Goal: Task Accomplishment & Management: Manage account settings

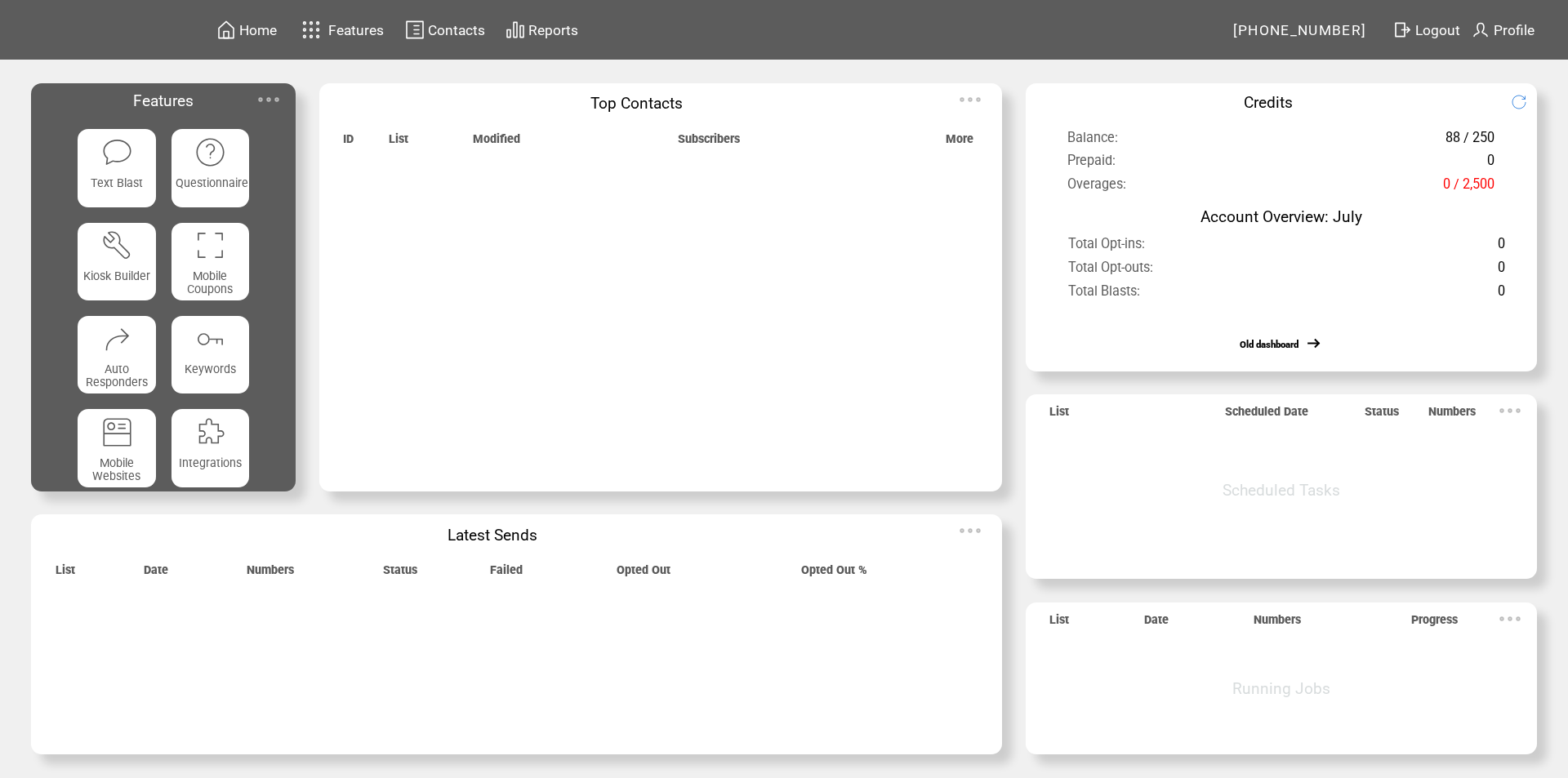
click at [269, 98] on img at bounding box center [269, 99] width 32 height 32
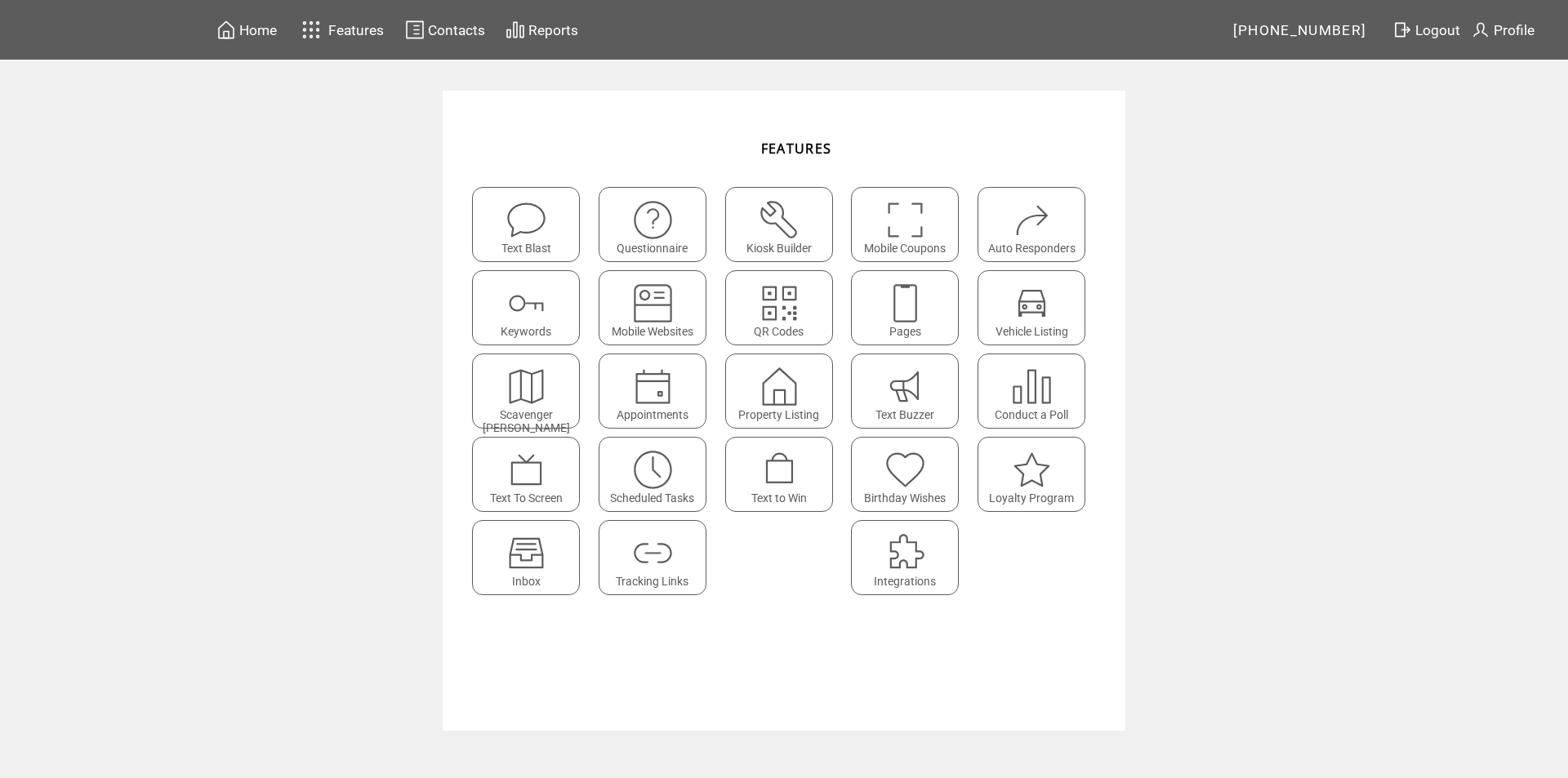
click at [541, 550] on img at bounding box center [526, 552] width 43 height 43
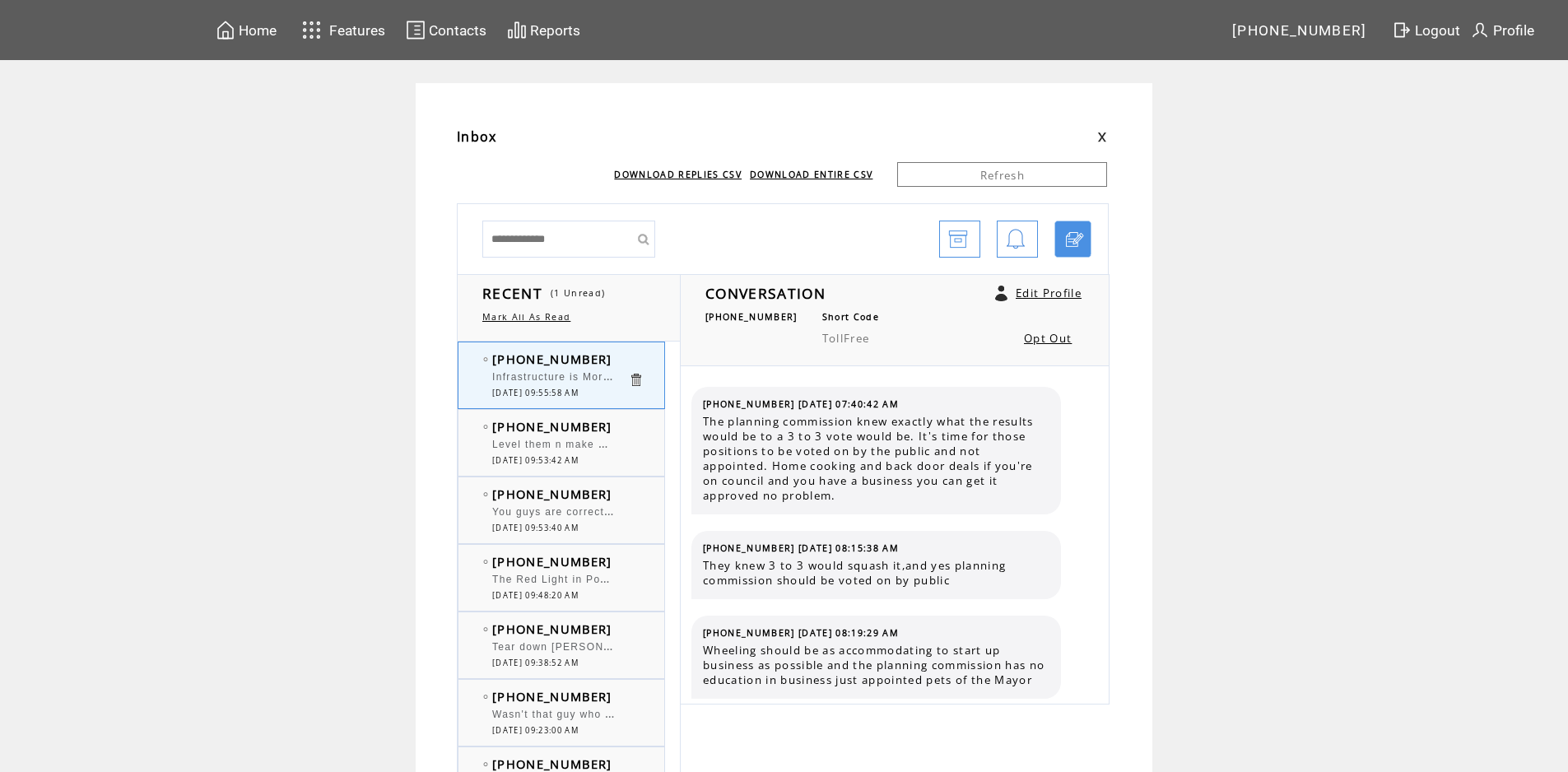
scroll to position [9393, 0]
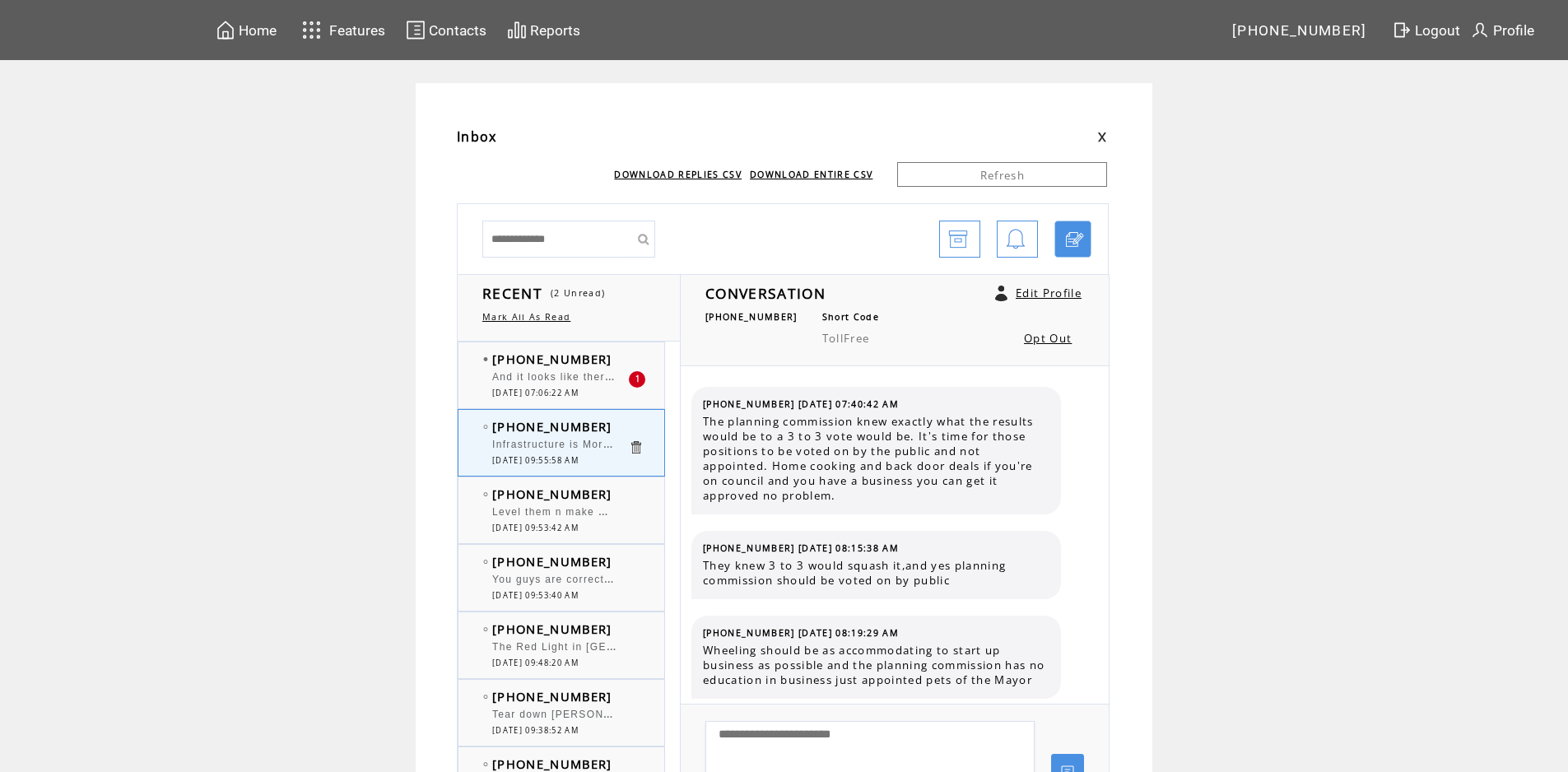
scroll to position [9286, 0]
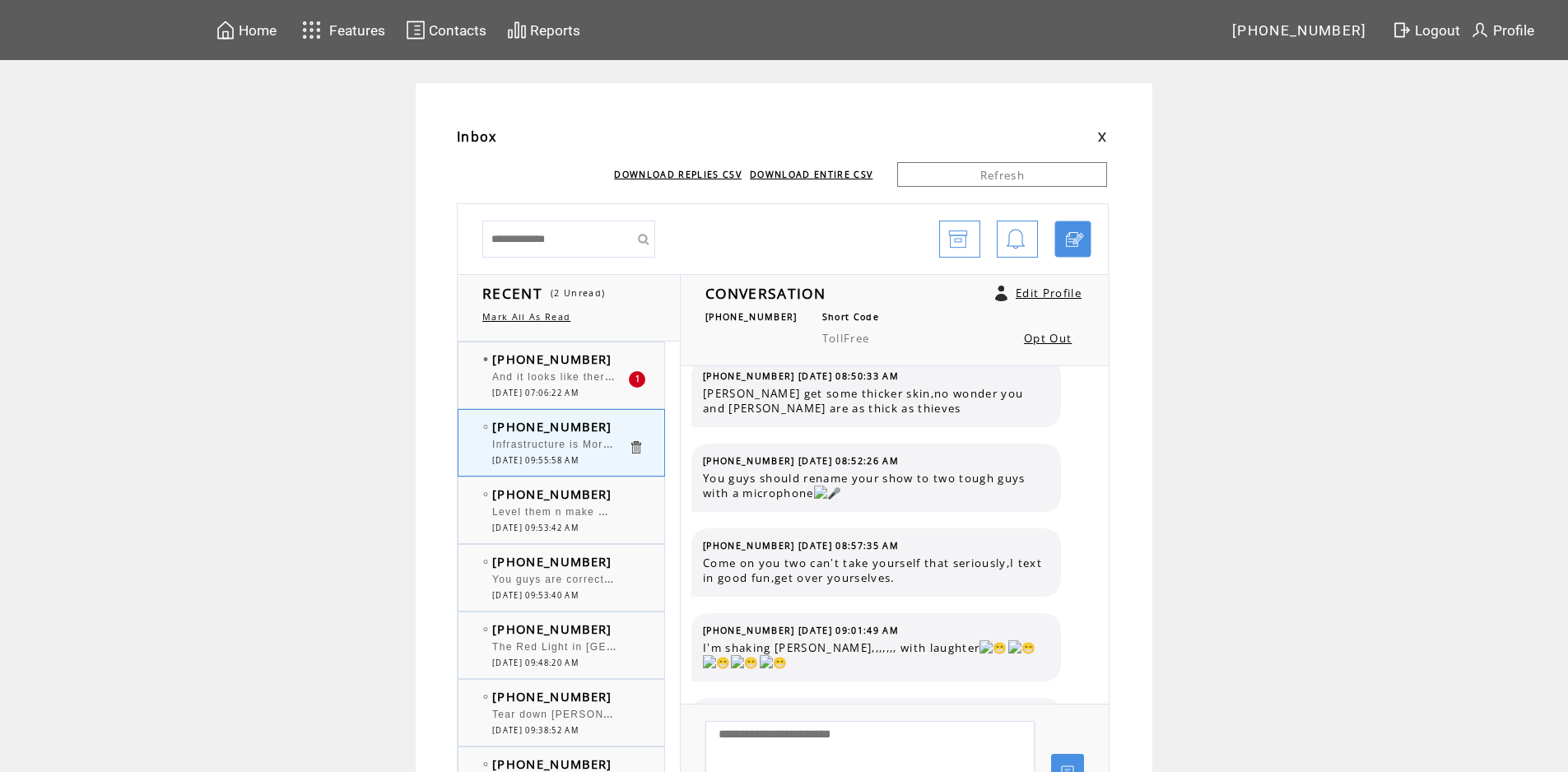
click at [583, 380] on span "And it looks like there's no streaming again [DATE]." at bounding box center [633, 375] width 282 height 16
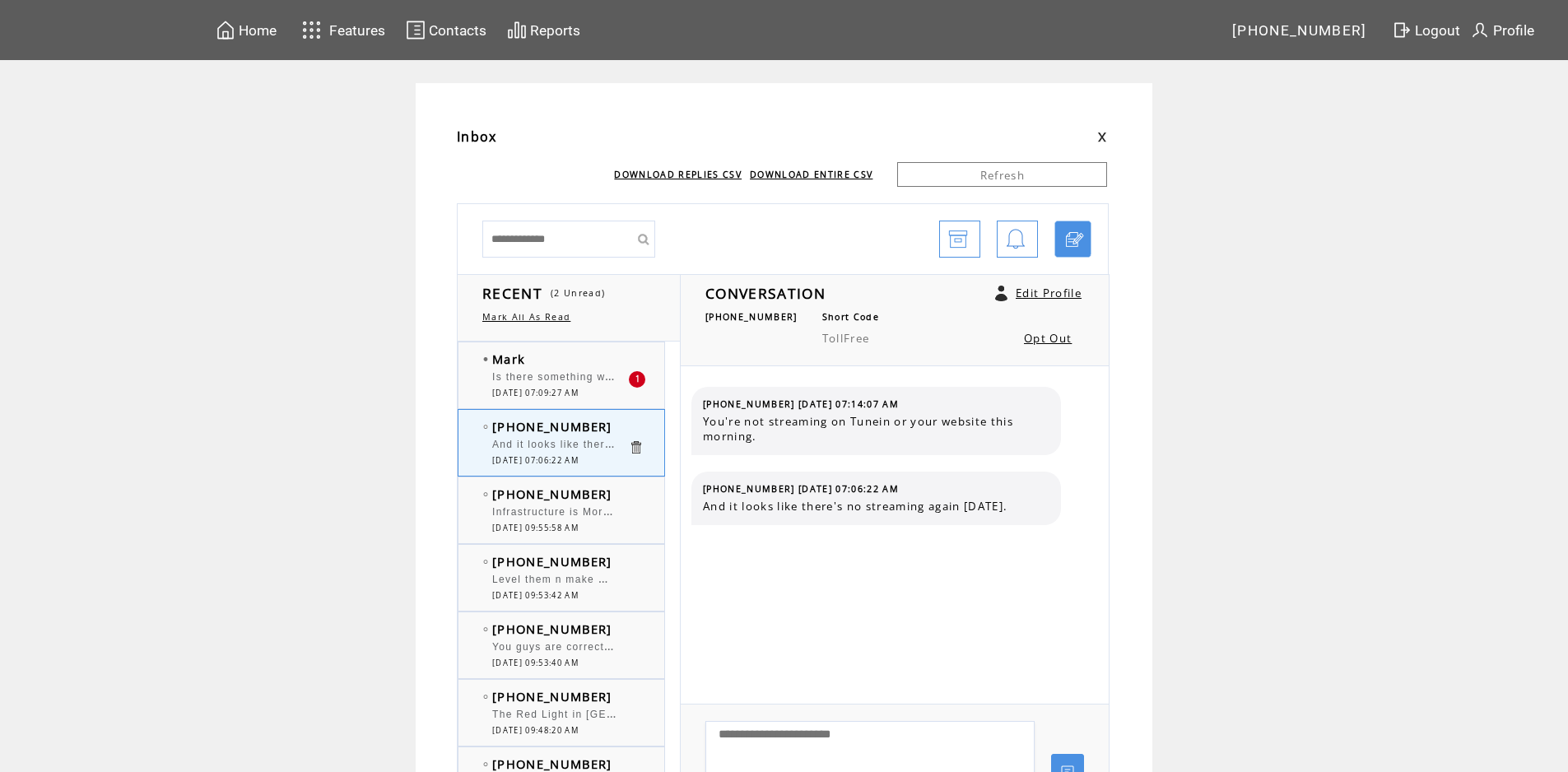
click at [566, 380] on span "Is there something wrong with your stream this morning?it won't open said site …" at bounding box center [745, 375] width 506 height 16
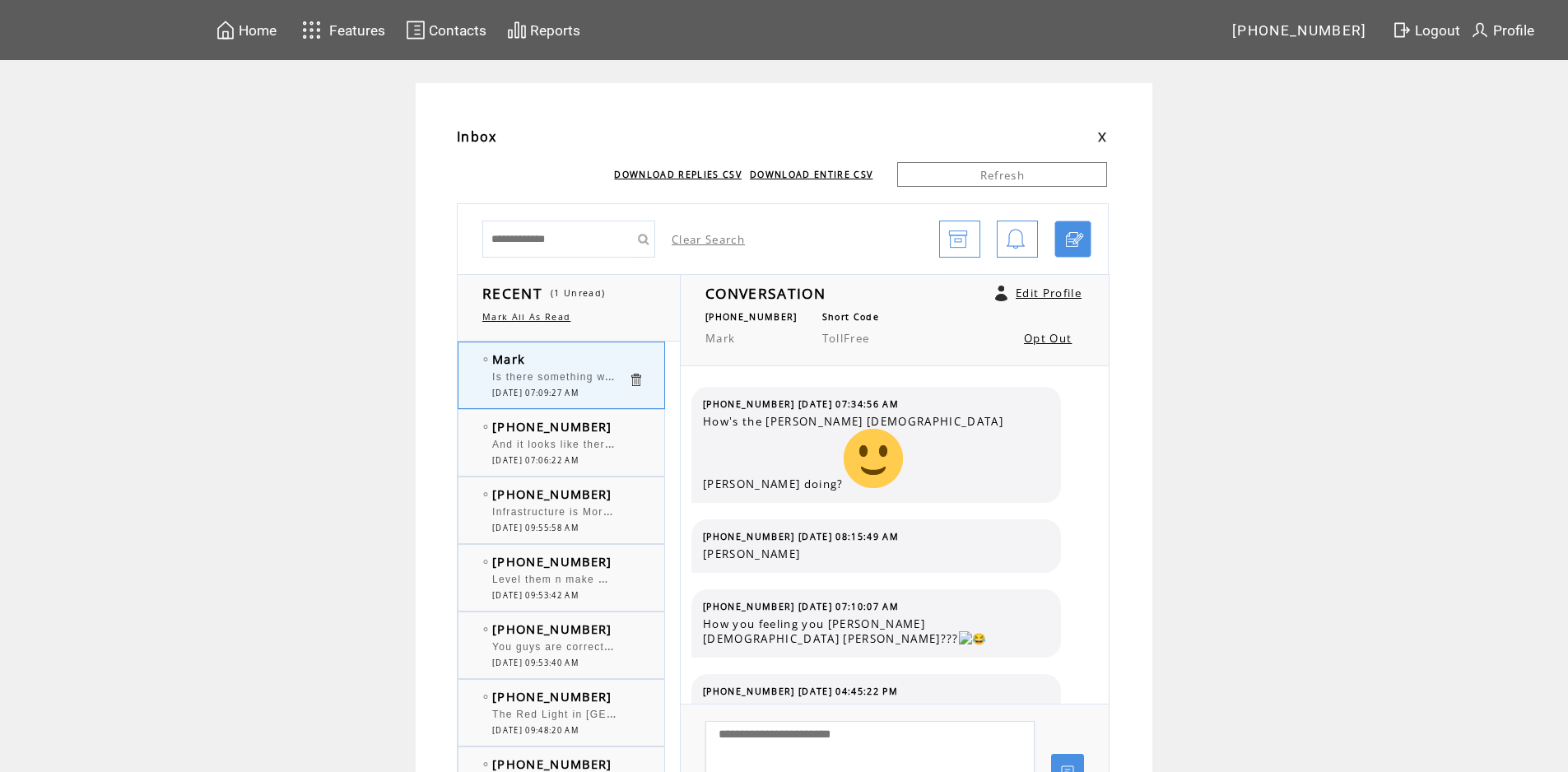
scroll to position [1833, 0]
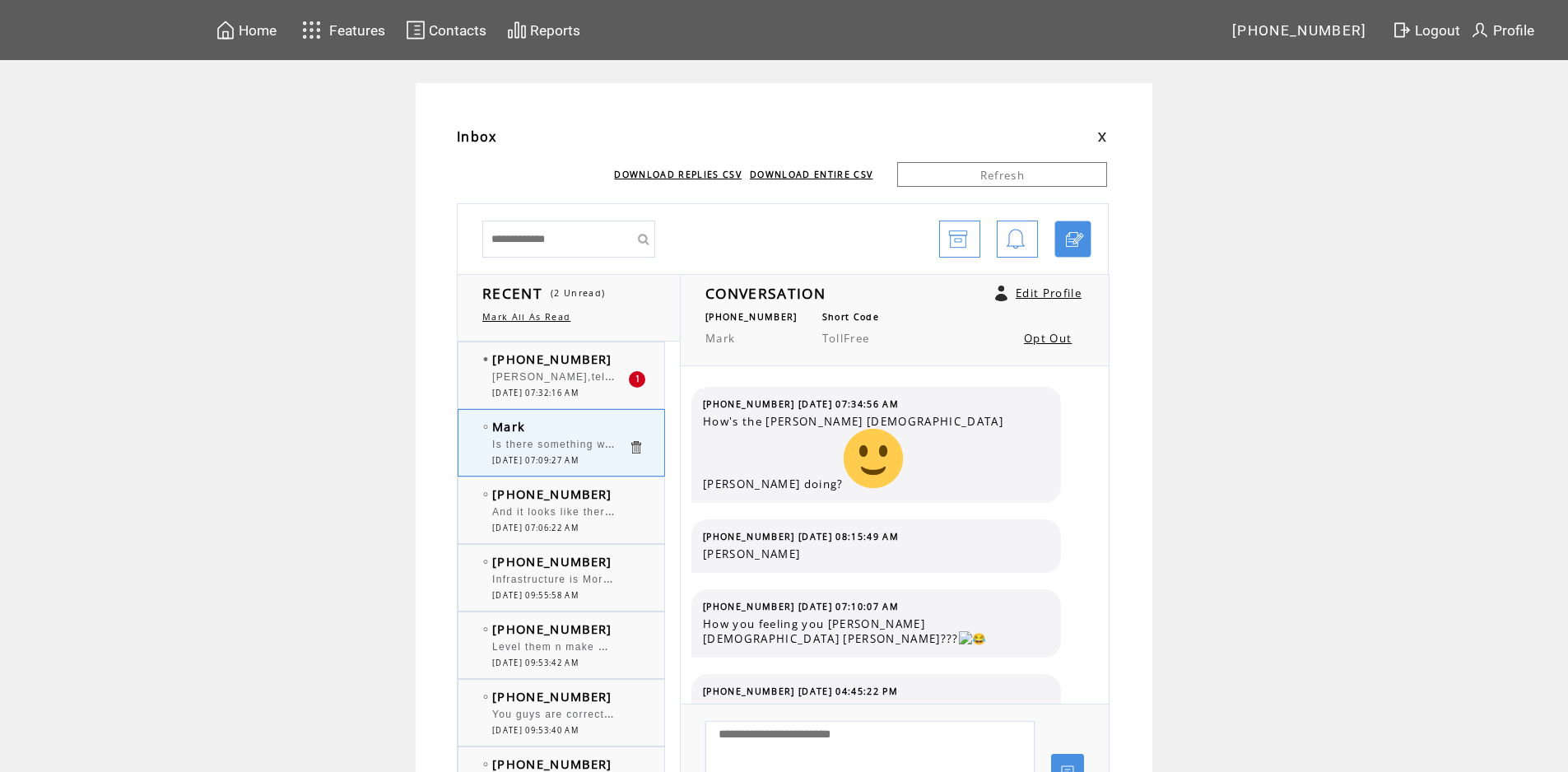
scroll to position [1786, 0]
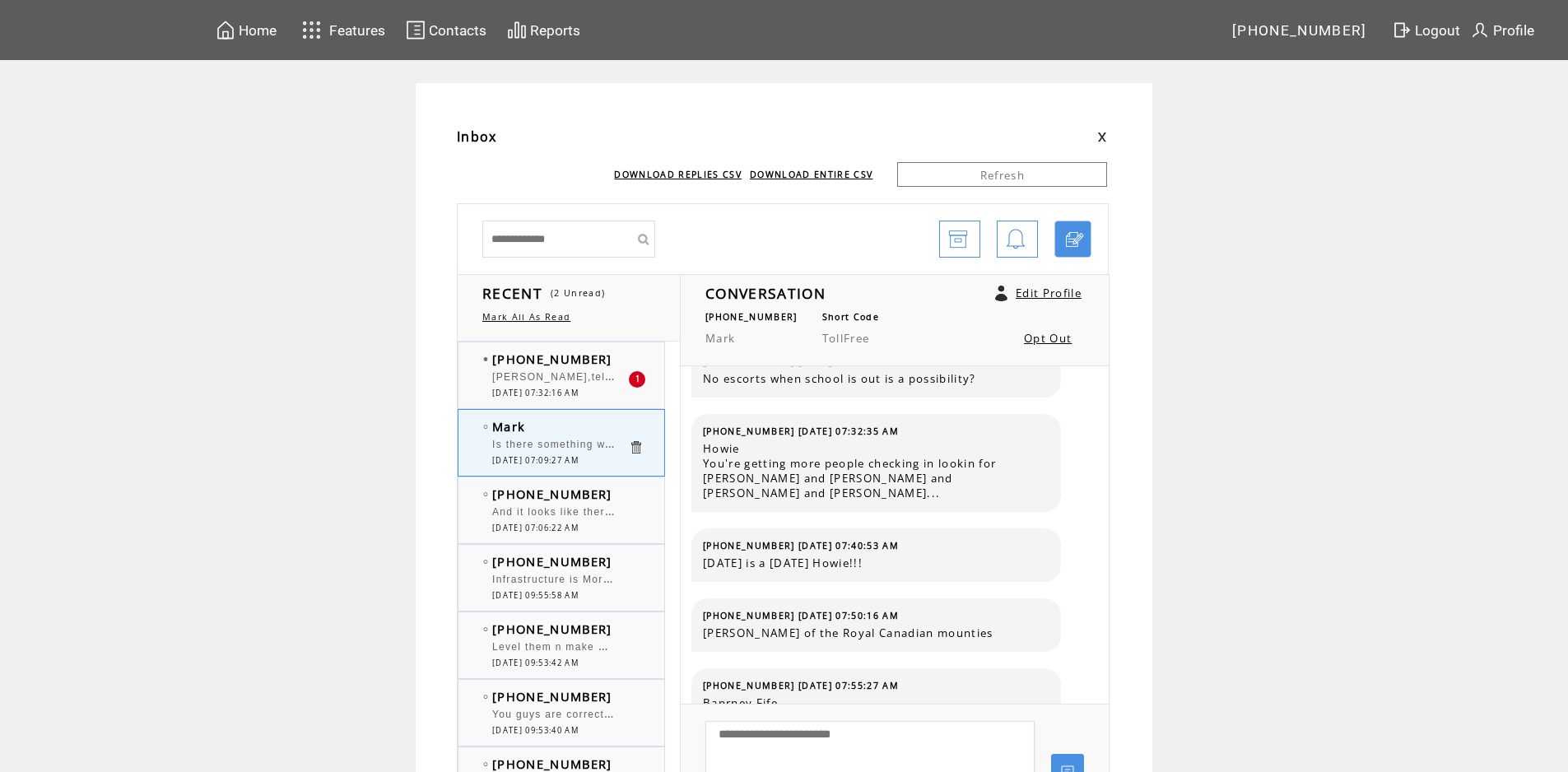
click at [561, 378] on span "[PERSON_NAME],tell [PERSON_NAME], [PERSON_NAME] been a Senator for 19 years his…" at bounding box center [840, 375] width 697 height 16
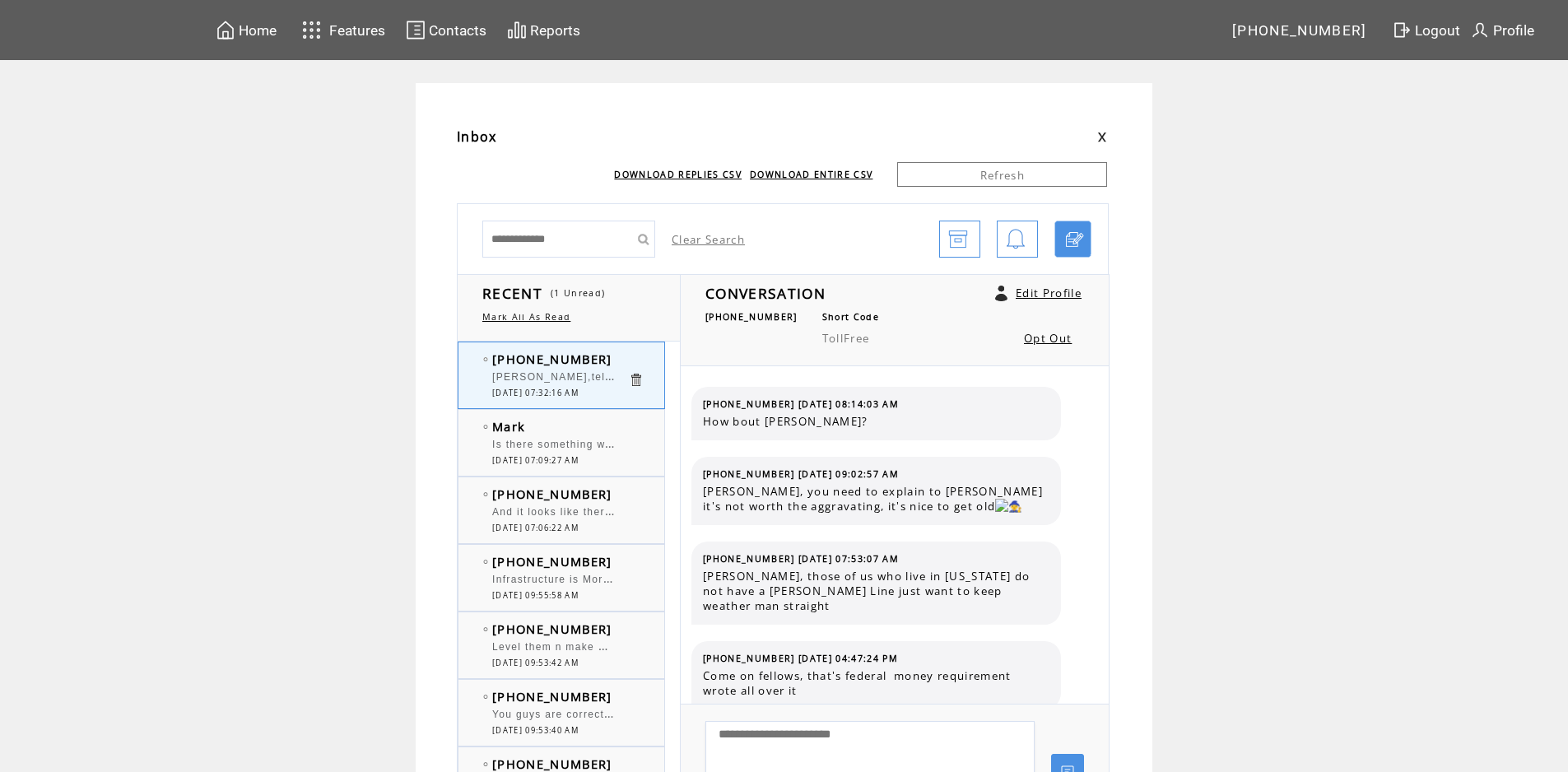
scroll to position [1775, 0]
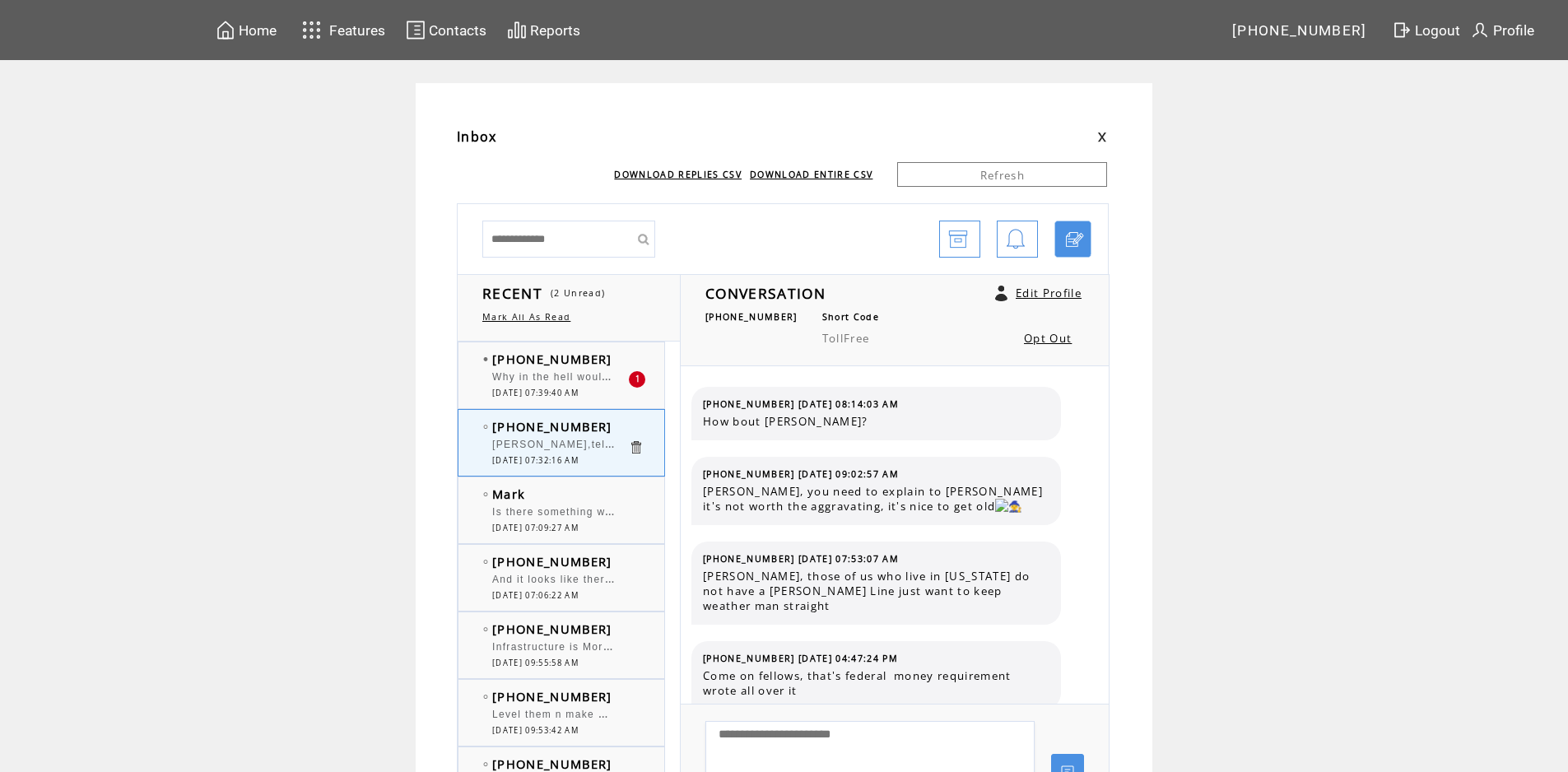
scroll to position [1775, 0]
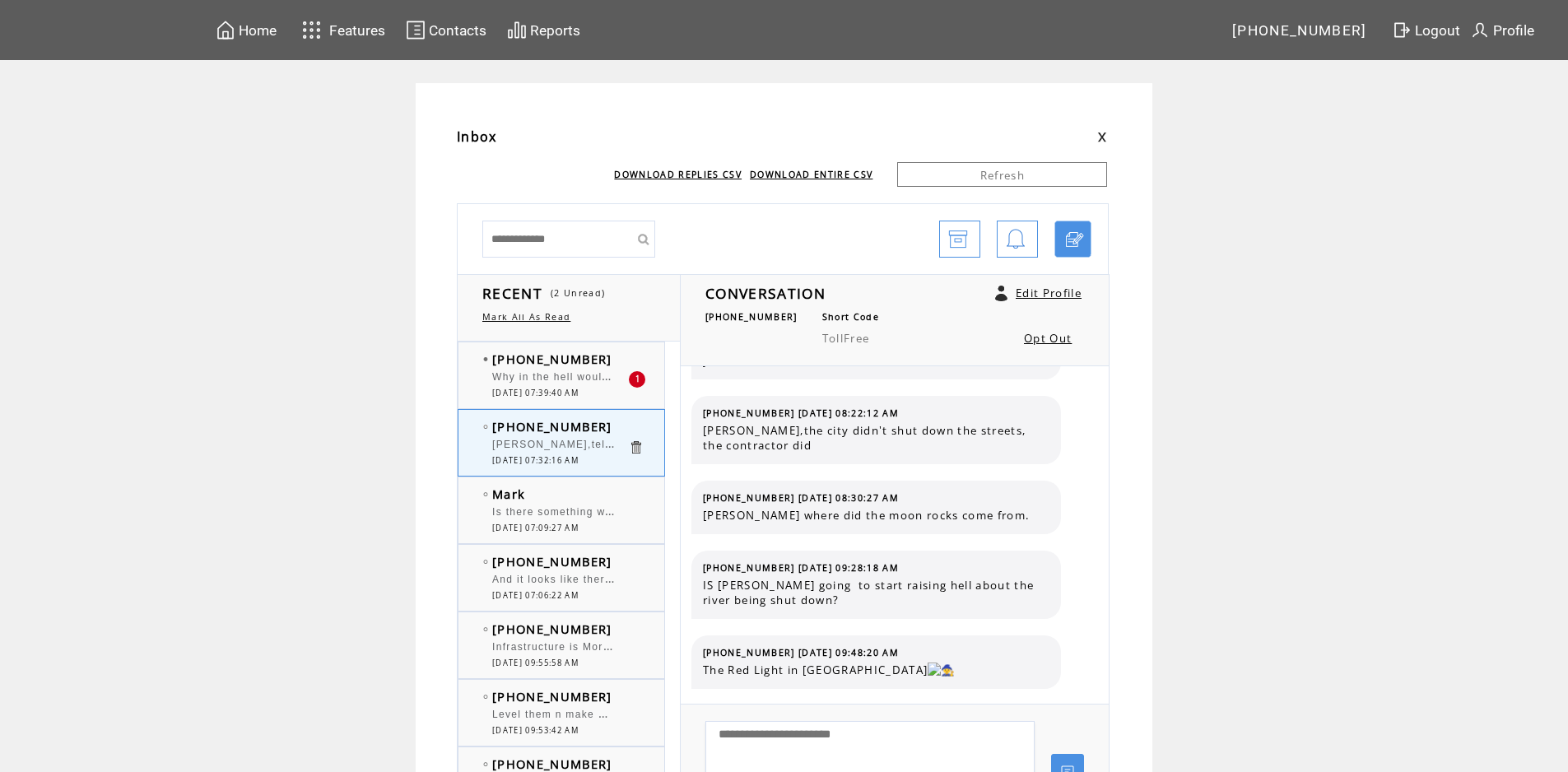
click at [589, 376] on span "Why in the hell would you approve another coffee spot? This planning commission…" at bounding box center [793, 375] width 602 height 16
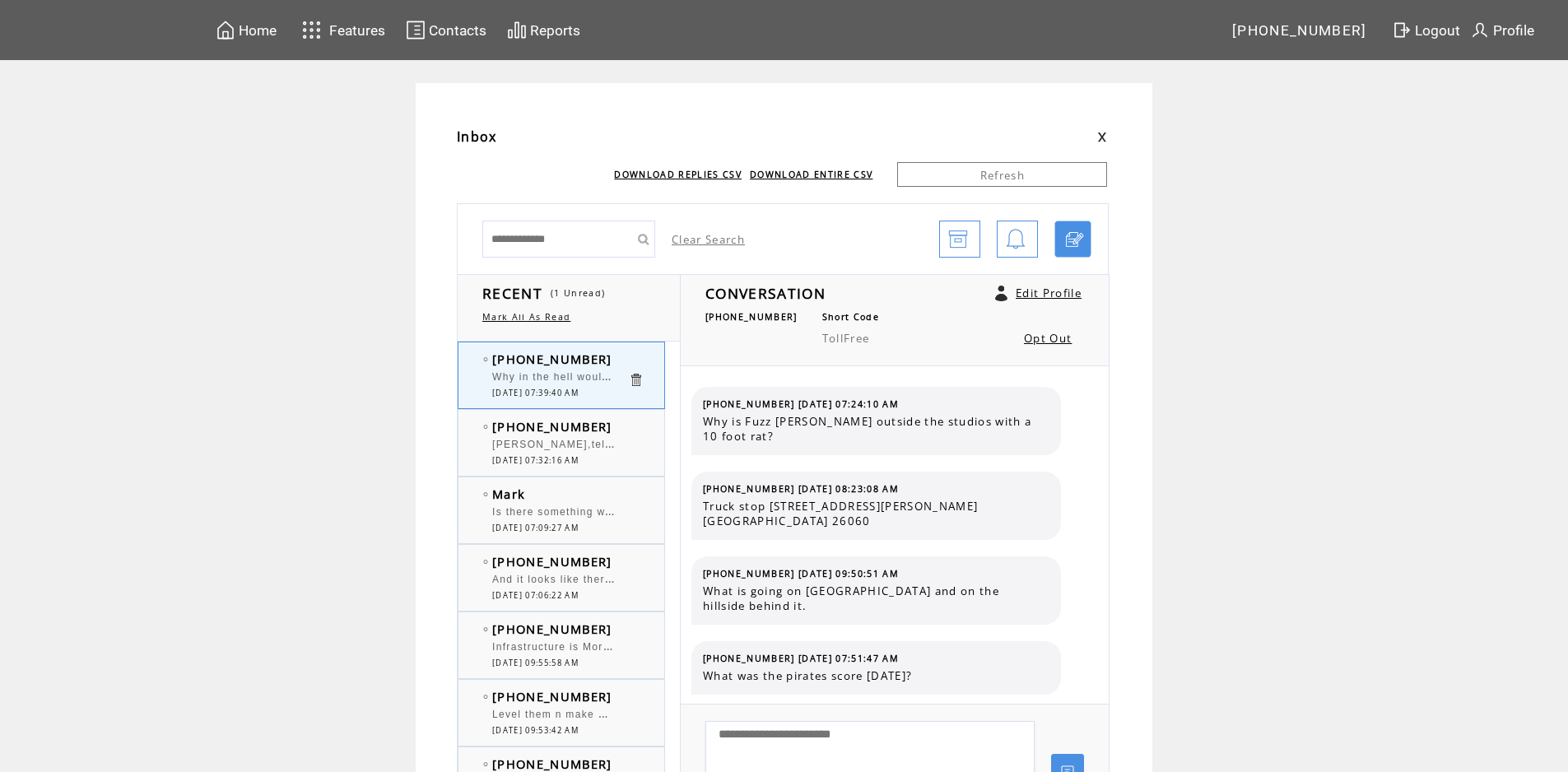
scroll to position [235, 0]
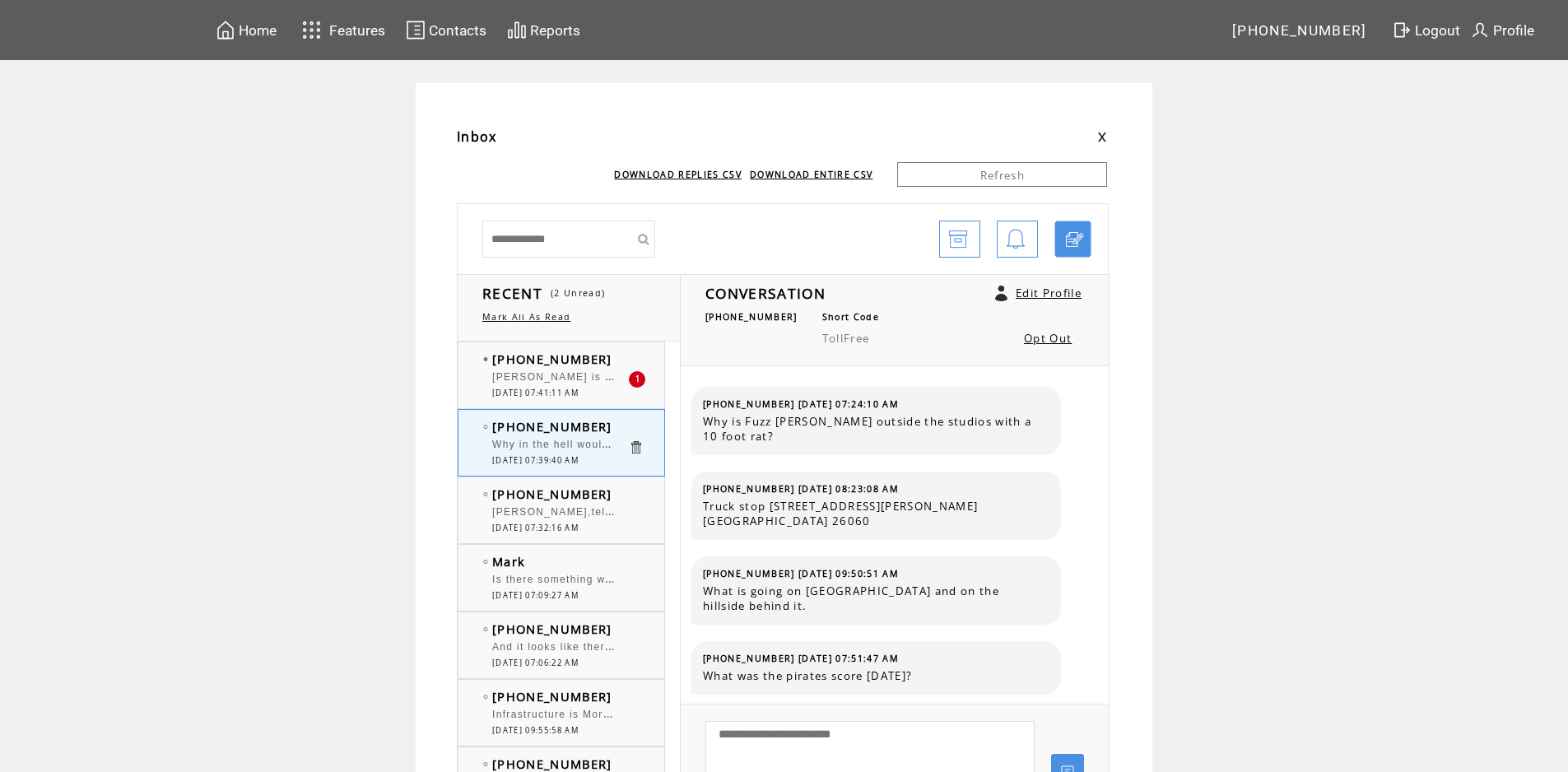
scroll to position [235, 0]
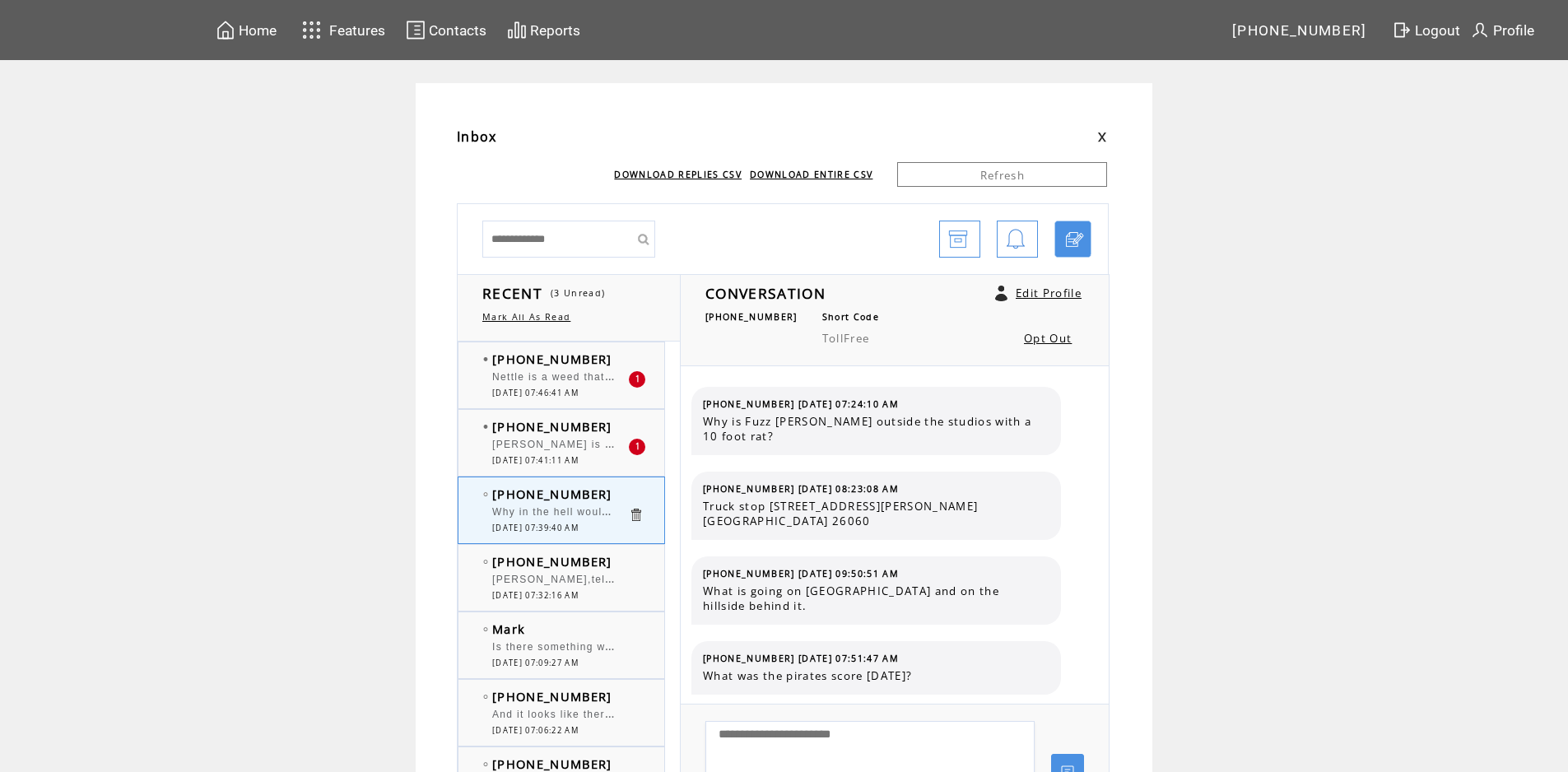
scroll to position [235, 0]
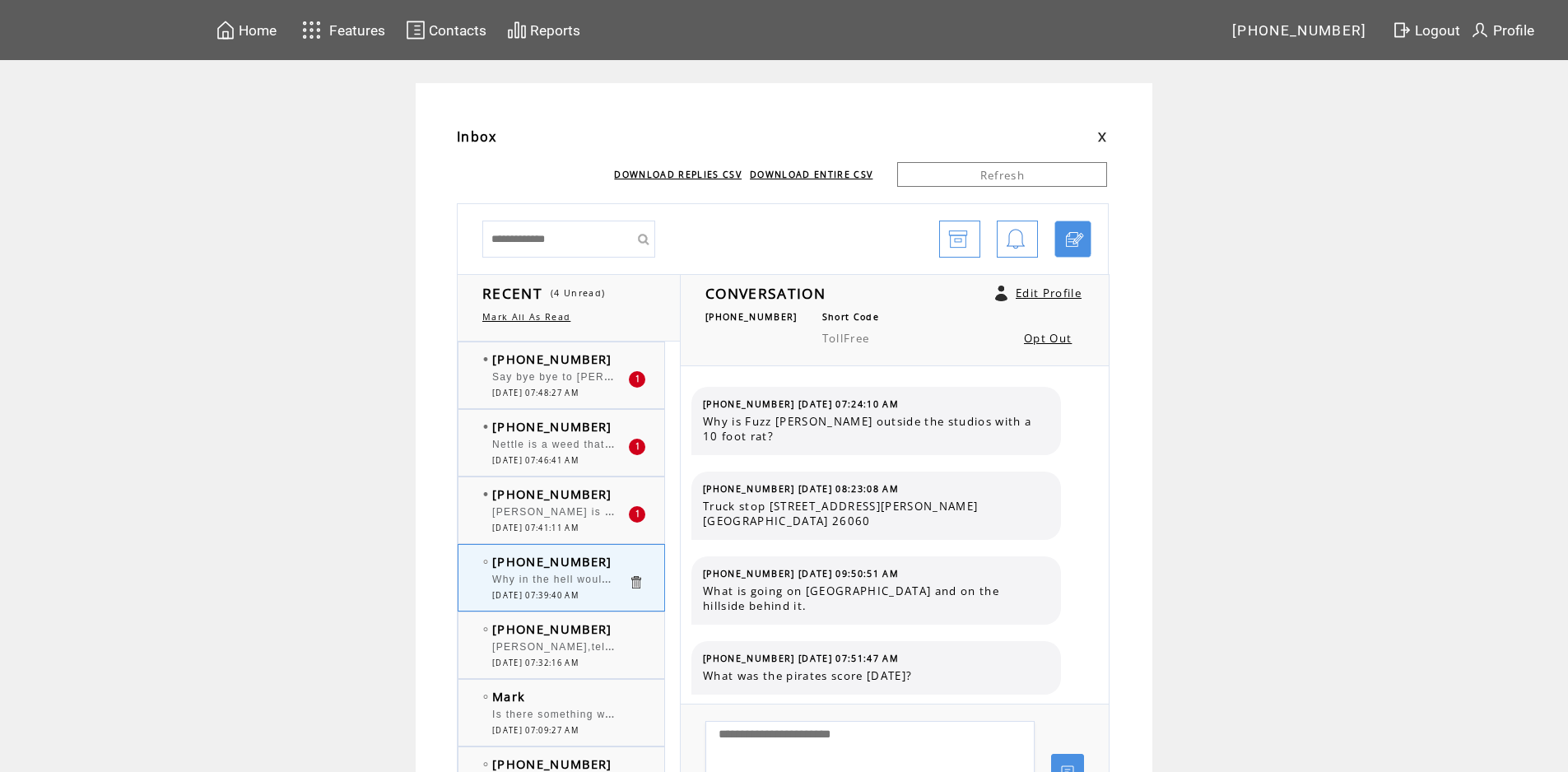
scroll to position [235, 0]
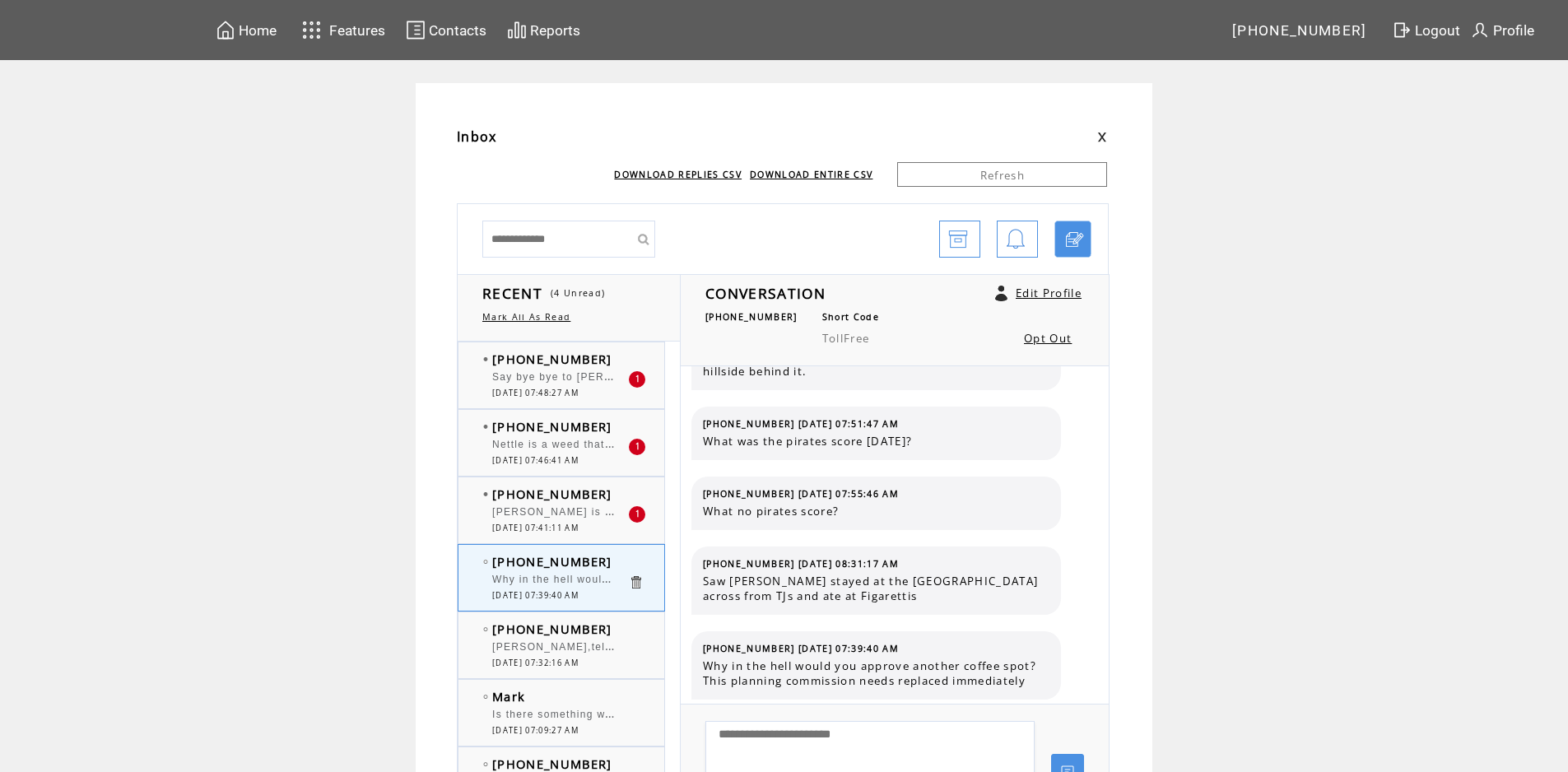
click at [573, 517] on span "[PERSON_NAME] is a WACKO" at bounding box center [575, 510] width 165 height 16
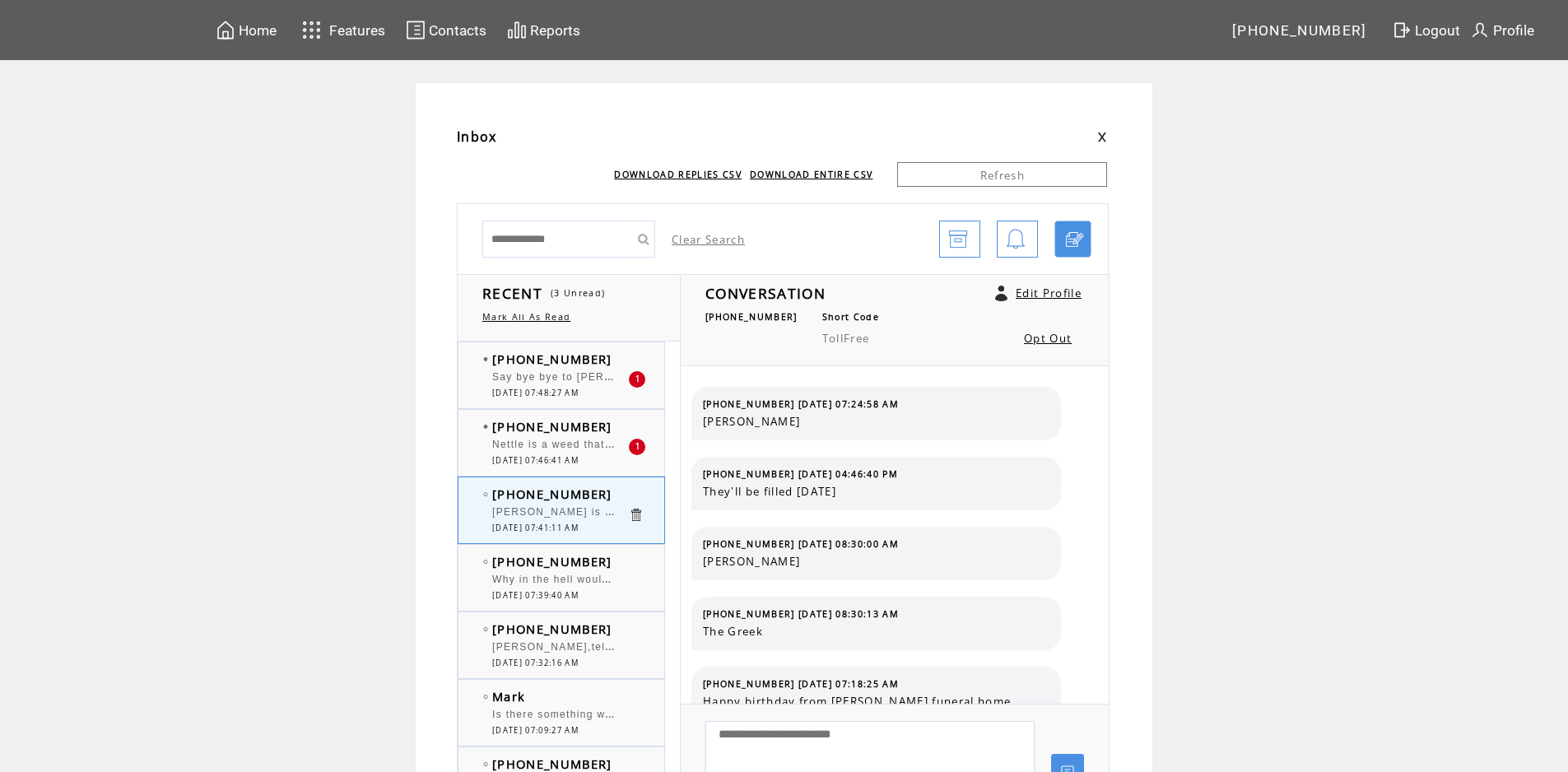
scroll to position [511, 0]
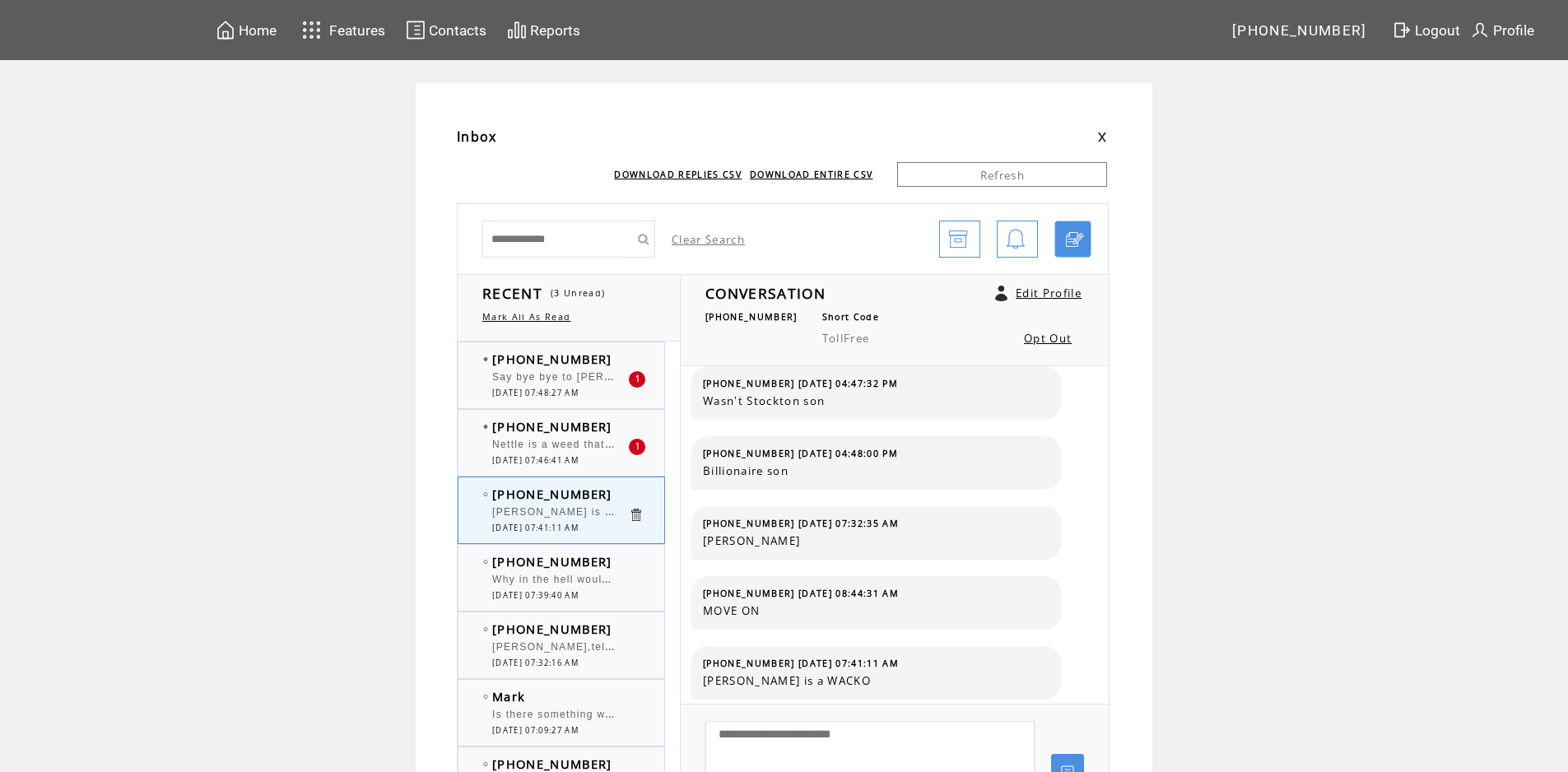
click at [546, 382] on span "Say bye bye to [PERSON_NAME] when 7 brew comes. Too much competition w [GEOGRAP…" at bounding box center [829, 375] width 673 height 16
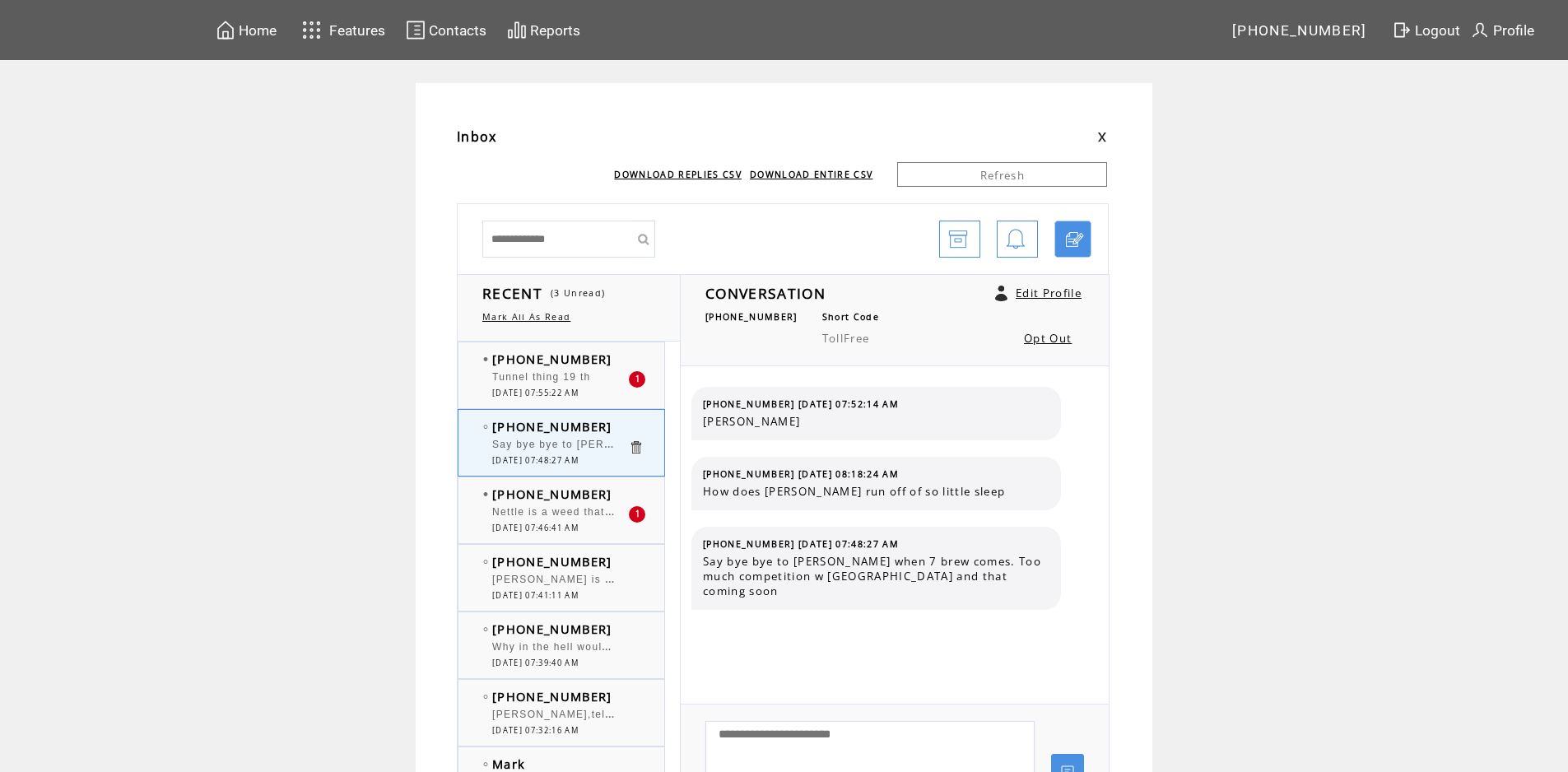
click at [553, 375] on span "Tunnel thing 19 th" at bounding box center [541, 377] width 99 height 12
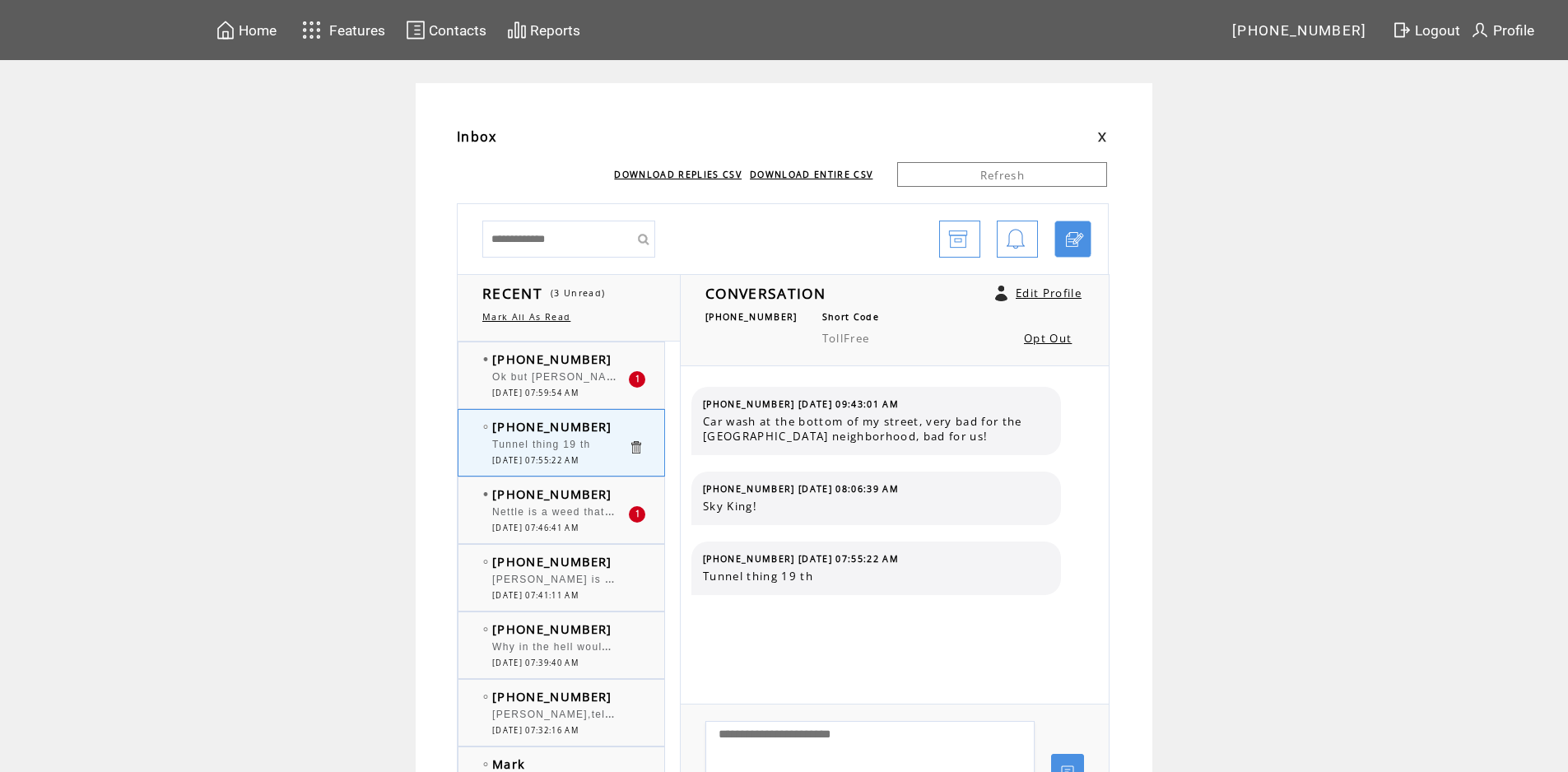
click at [553, 375] on span "Ok but [PERSON_NAME] food sucks..... lol every time I order there it's a flop a…" at bounding box center [767, 375] width 550 height 16
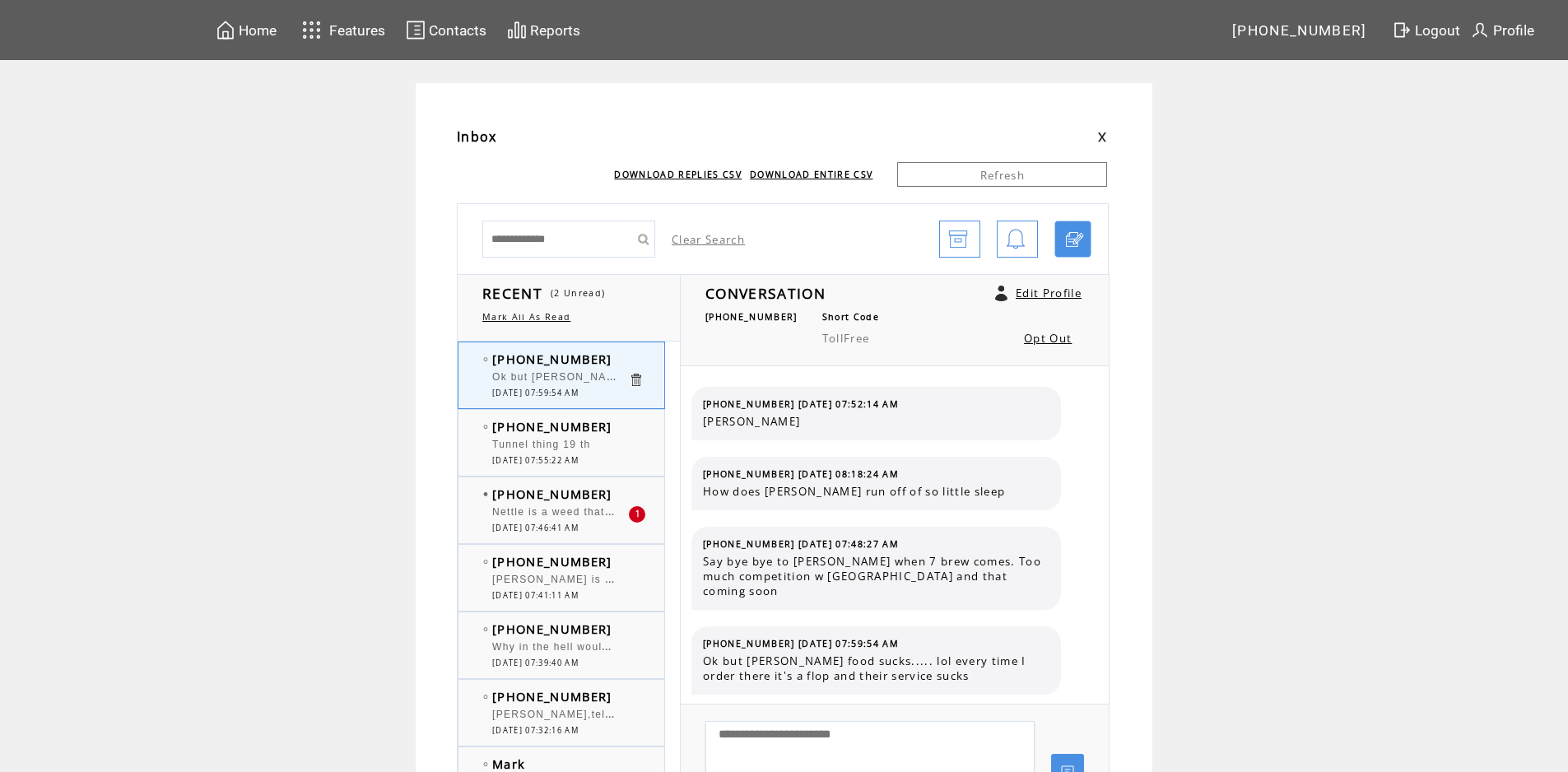
click at [585, 448] on span "Tunnel thing 19 th" at bounding box center [541, 444] width 99 height 12
